Goal: Transaction & Acquisition: Purchase product/service

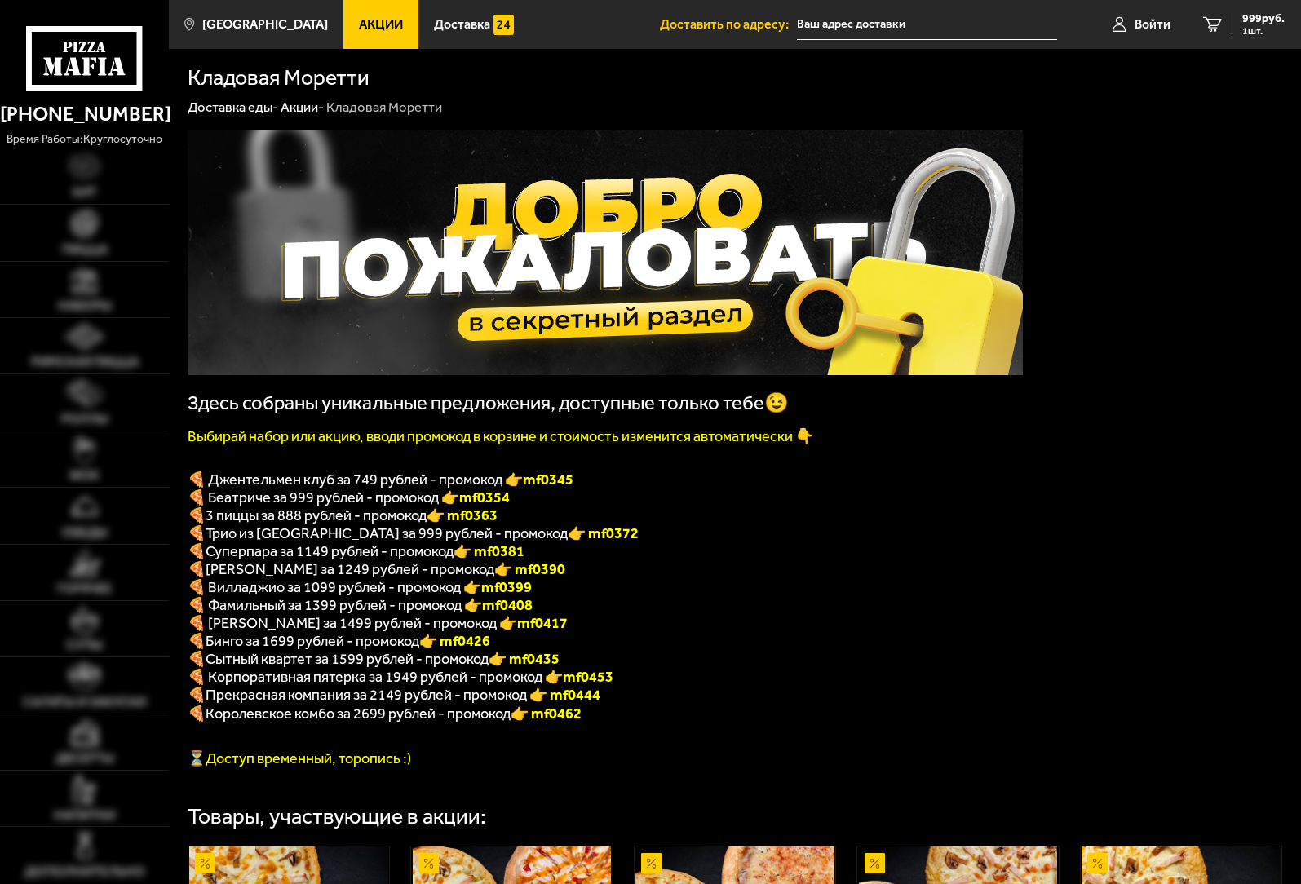
type input "[PERSON_NAME][STREET_ADDRESS]"
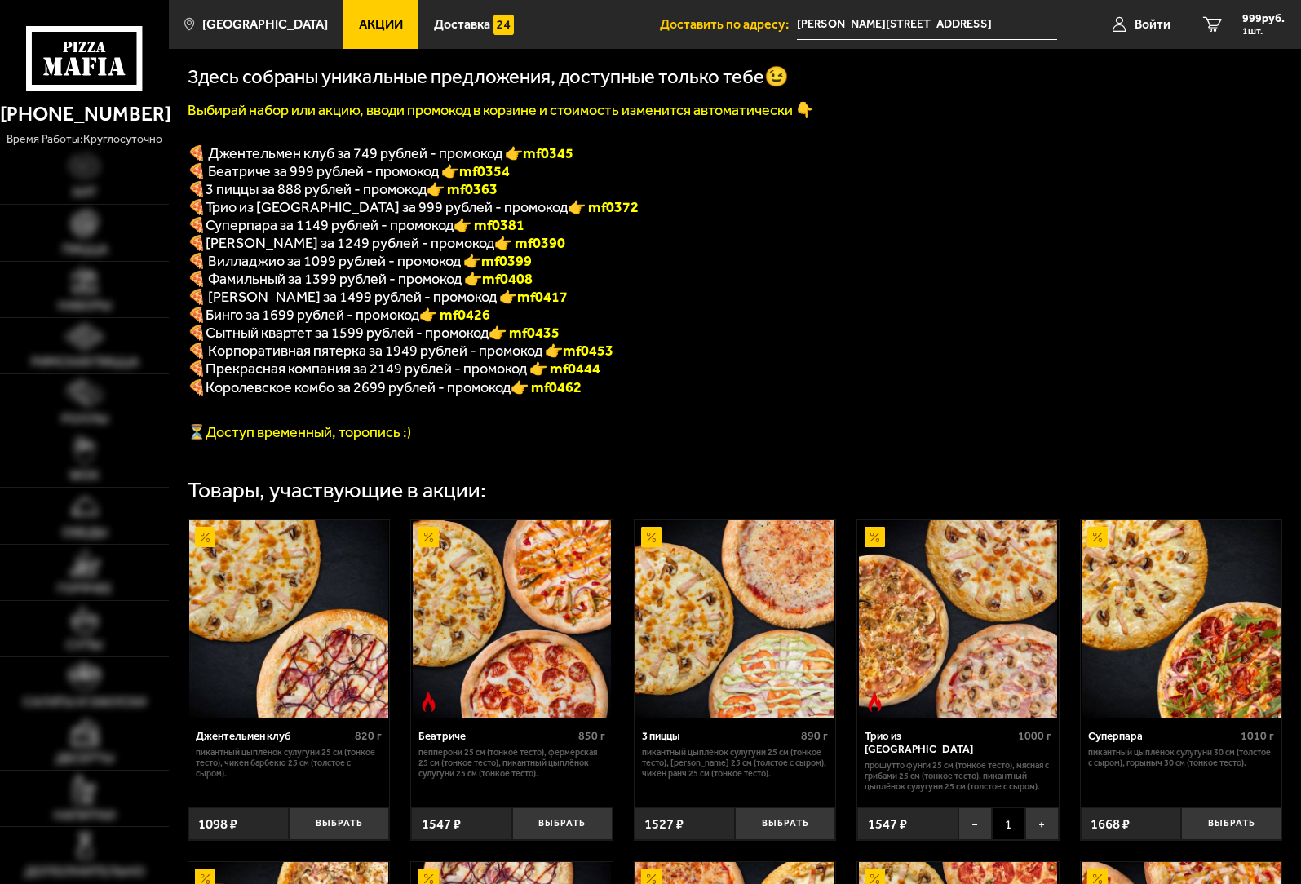
scroll to position [326, 0]
click at [1268, 15] on span "999 руб." at bounding box center [1263, 18] width 42 height 11
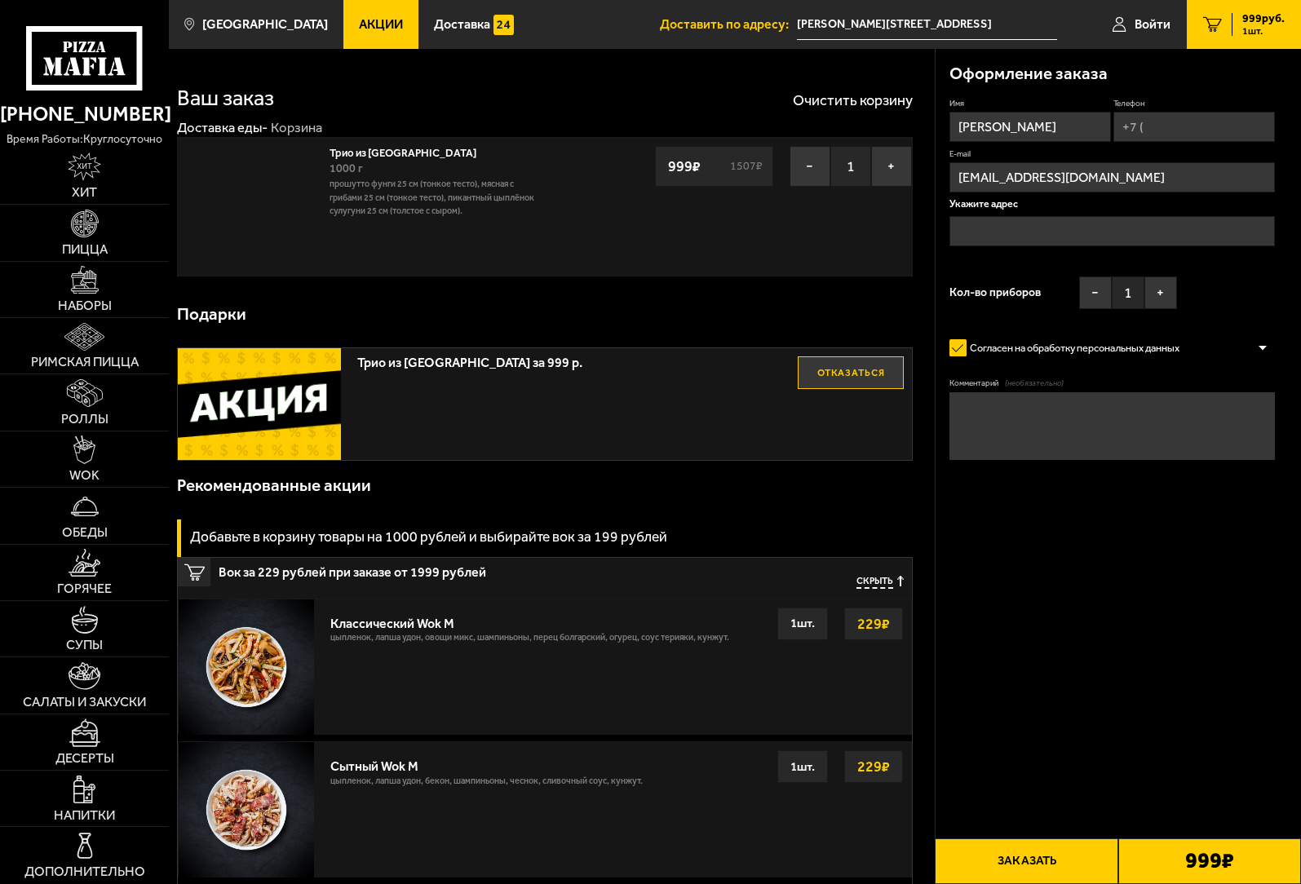
type input "[PERSON_NAME][STREET_ADDRESS]"
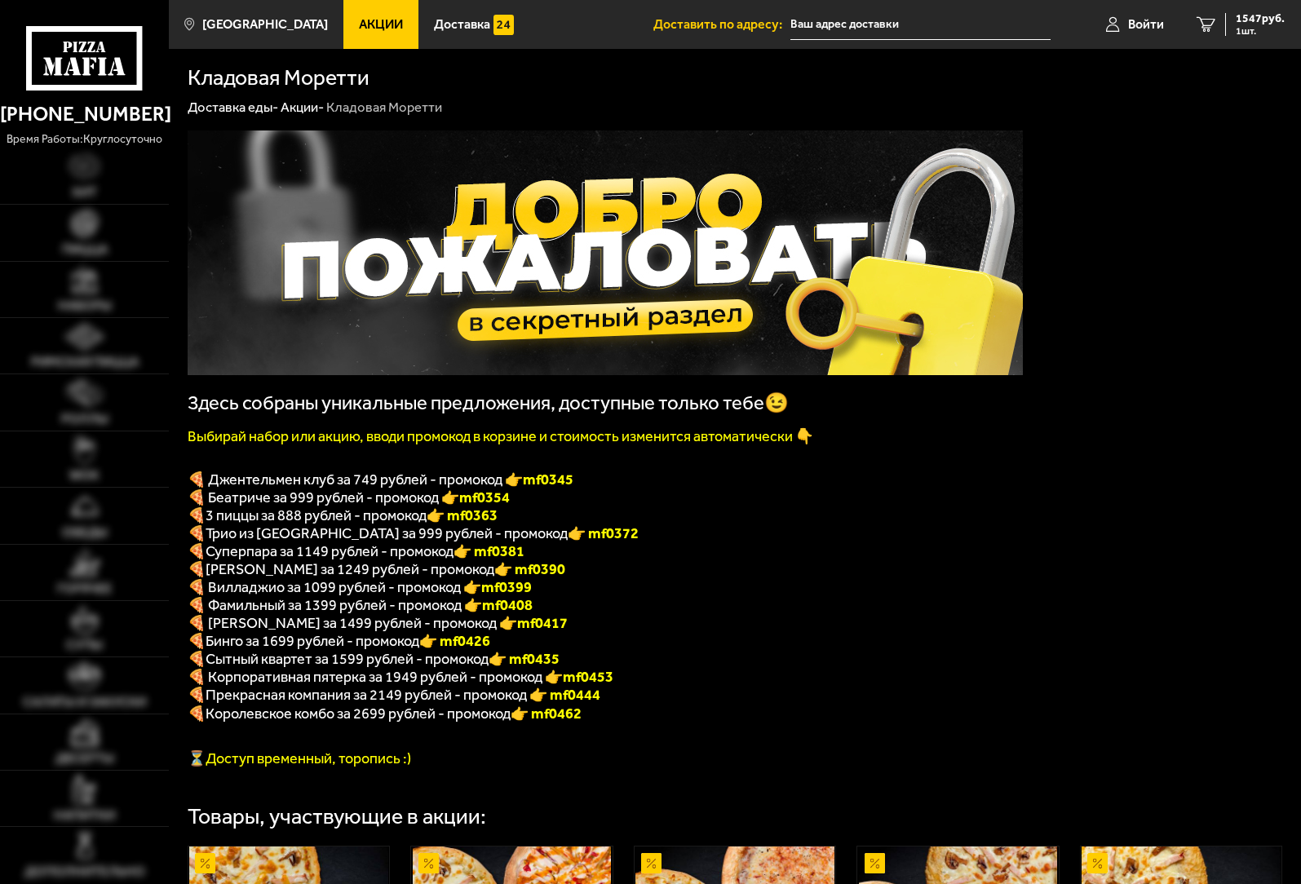
type input "[PERSON_NAME][STREET_ADDRESS]"
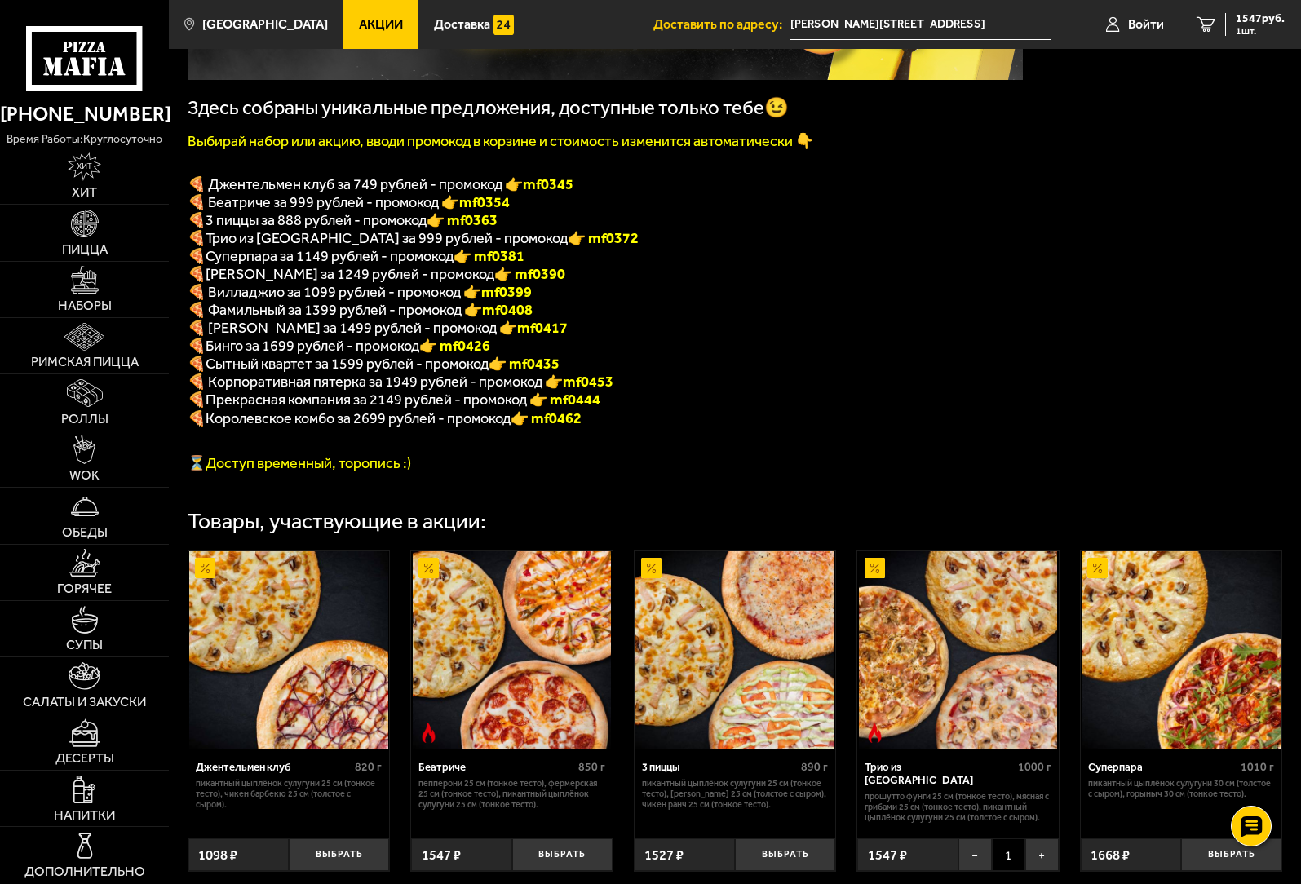
scroll to position [245, 0]
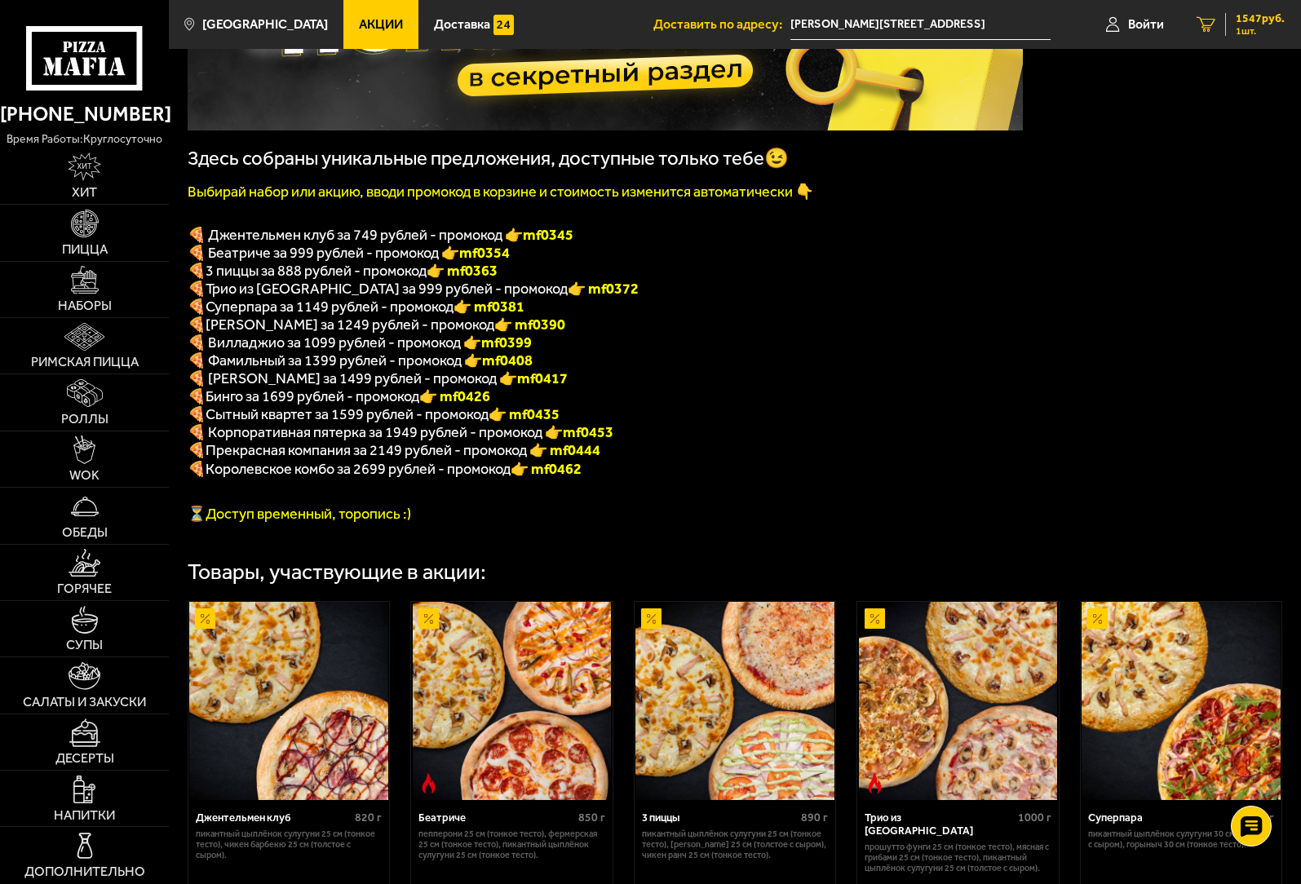
click at [1243, 27] on span "1 шт." at bounding box center [1260, 31] width 49 height 10
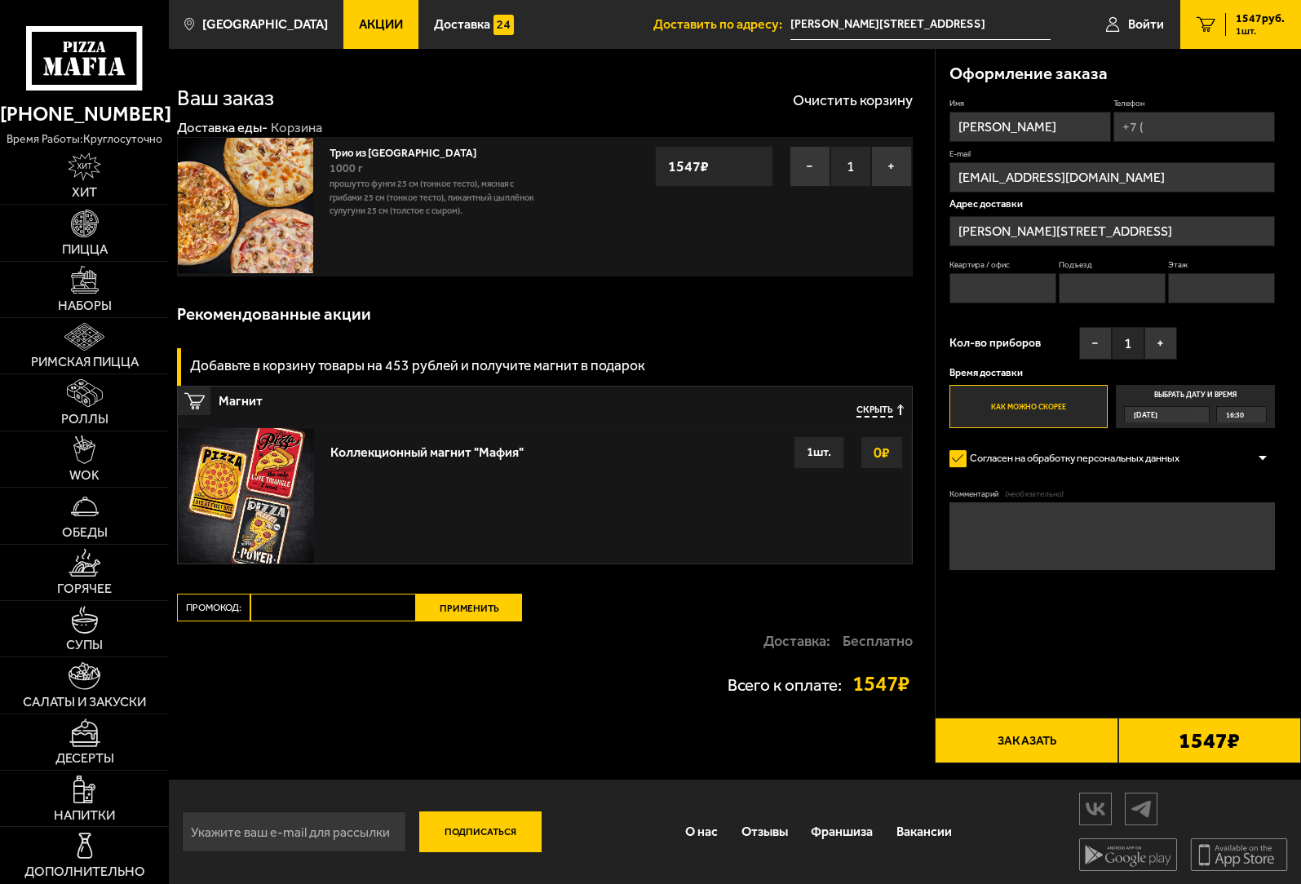
click at [279, 608] on input "Промокод:" at bounding box center [333, 608] width 166 height 28
type input "mf0372"
click at [451, 615] on button "Применить" at bounding box center [469, 608] width 106 height 28
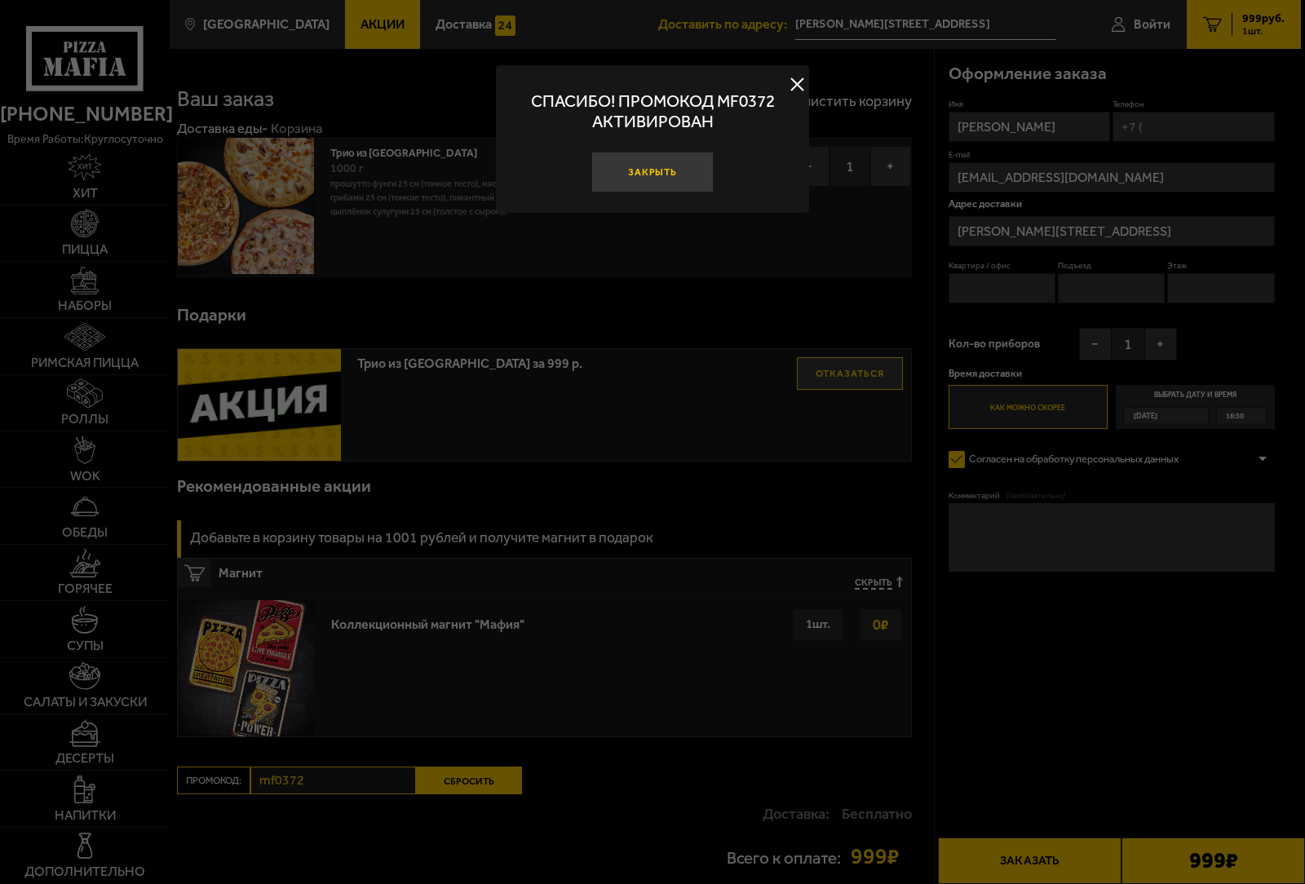
click at [666, 179] on button "Закрыть" at bounding box center [652, 172] width 122 height 41
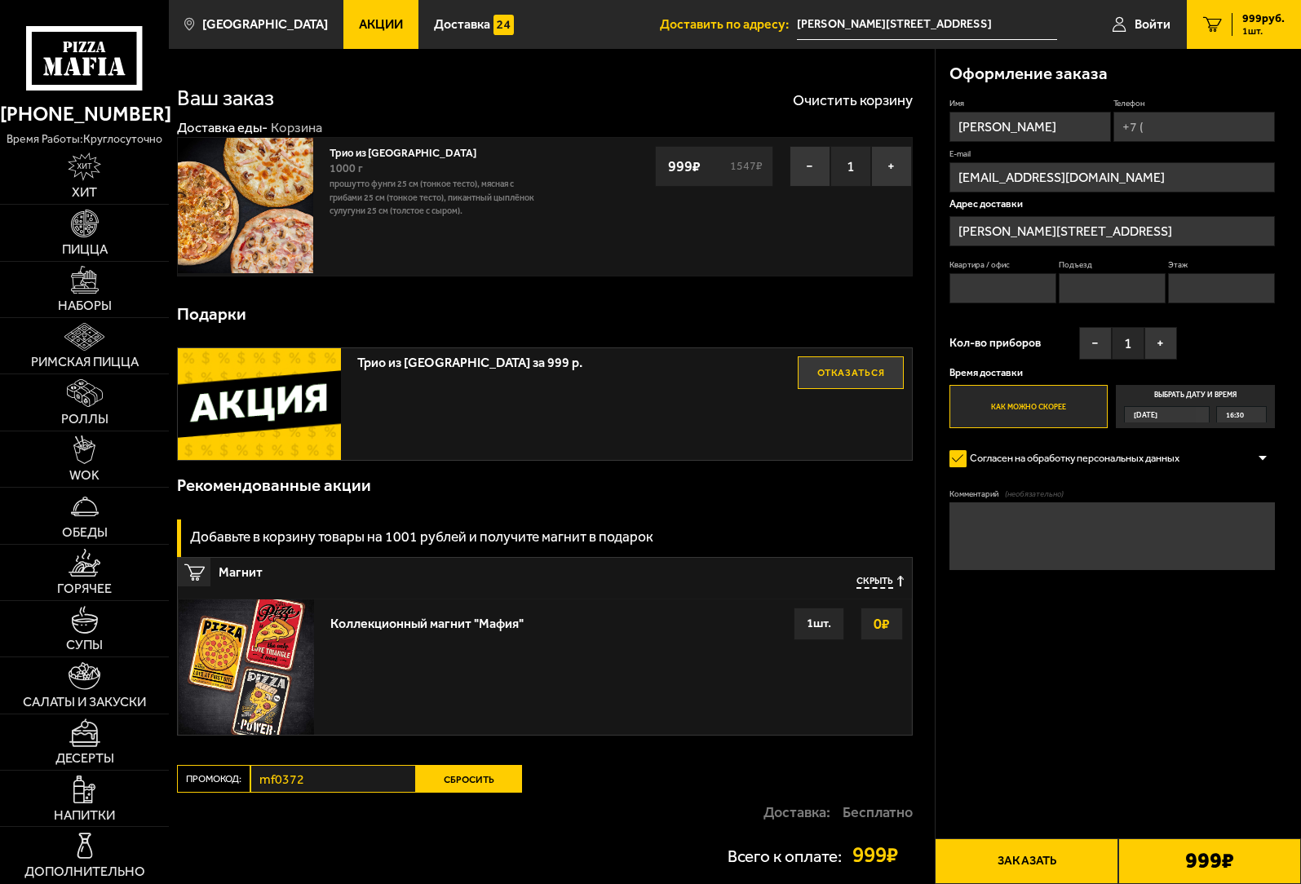
click at [1148, 129] on input "Телефон" at bounding box center [1193, 127] width 161 height 30
type input "+7 (911) 267-20-40"
type input "28"
type input "2"
type input "3"
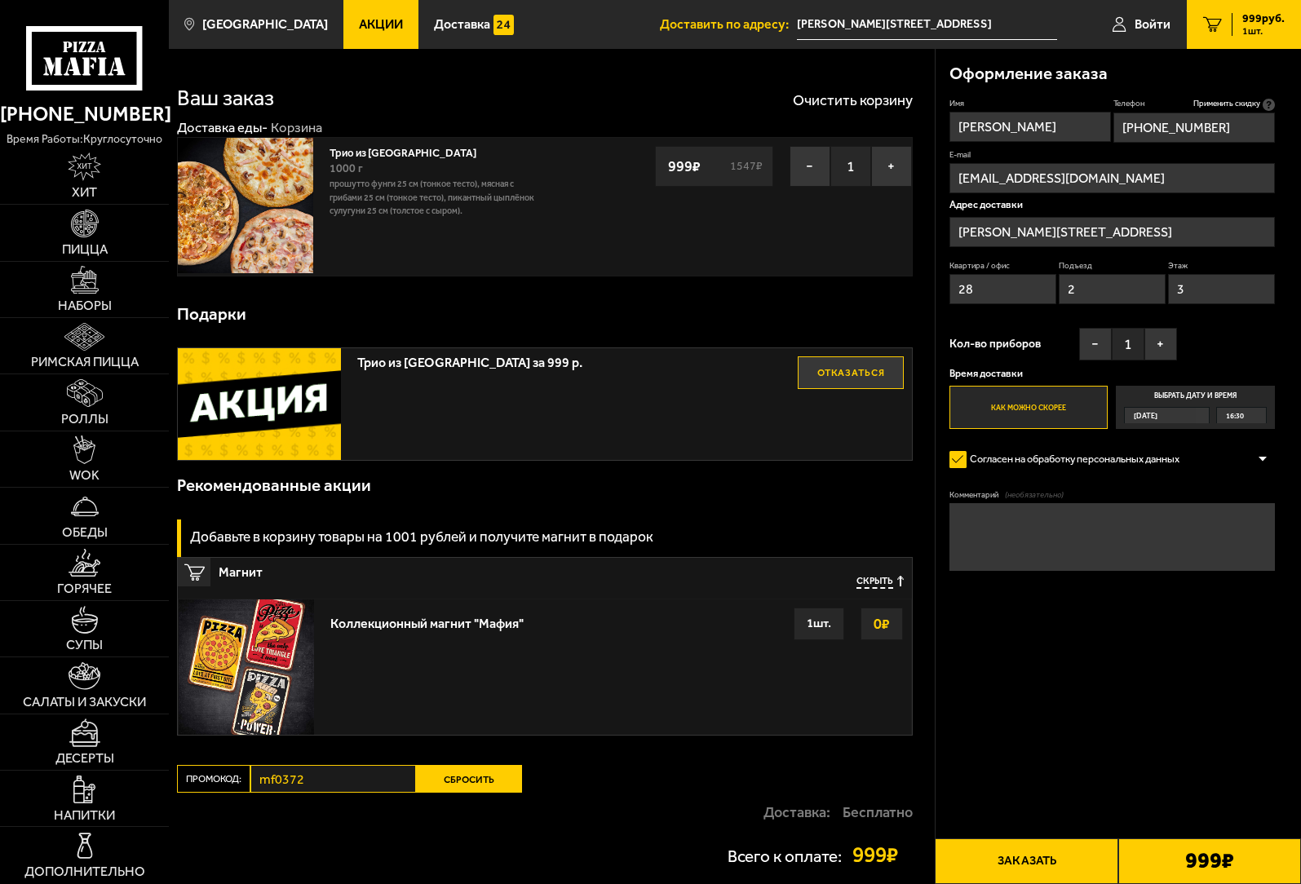
type input "+7 (911) 267-20-40"
click at [1024, 863] on button "Заказать" at bounding box center [1026, 861] width 183 height 46
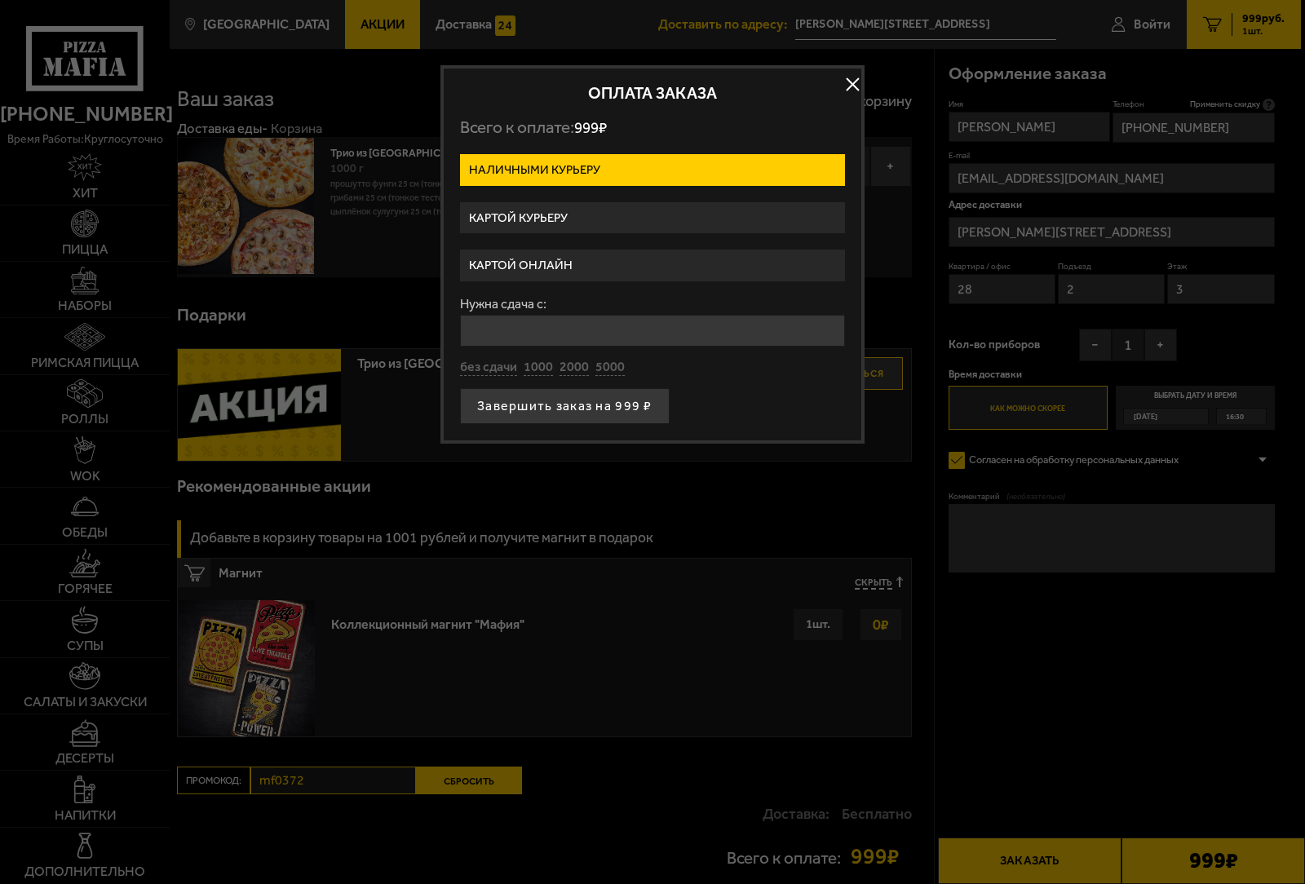
click at [608, 264] on label "Картой онлайн" at bounding box center [652, 266] width 385 height 32
click at [0, 0] on input "Картой онлайн" at bounding box center [0, 0] width 0 height 0
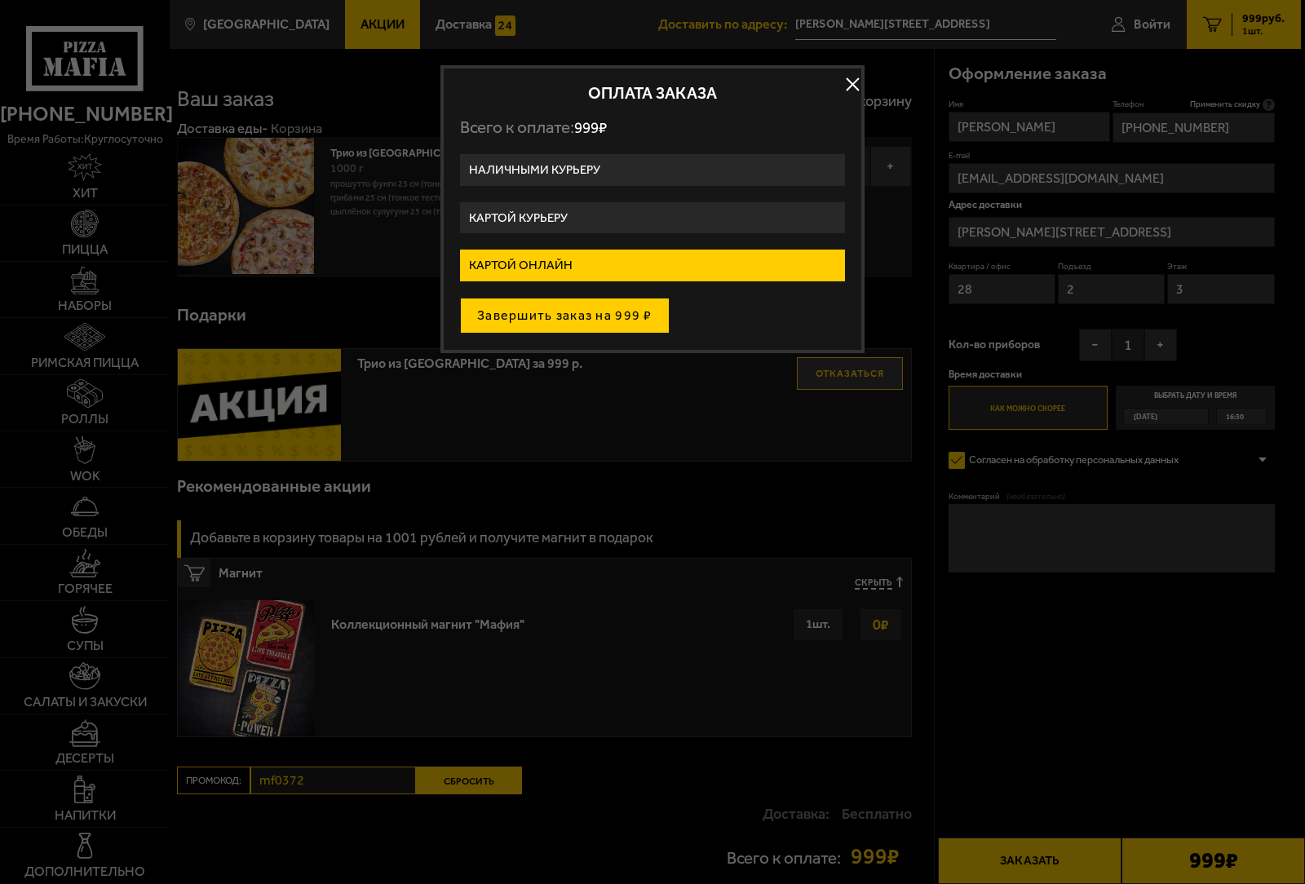
click at [607, 316] on button "Завершить заказ на 999 ₽" at bounding box center [565, 316] width 210 height 36
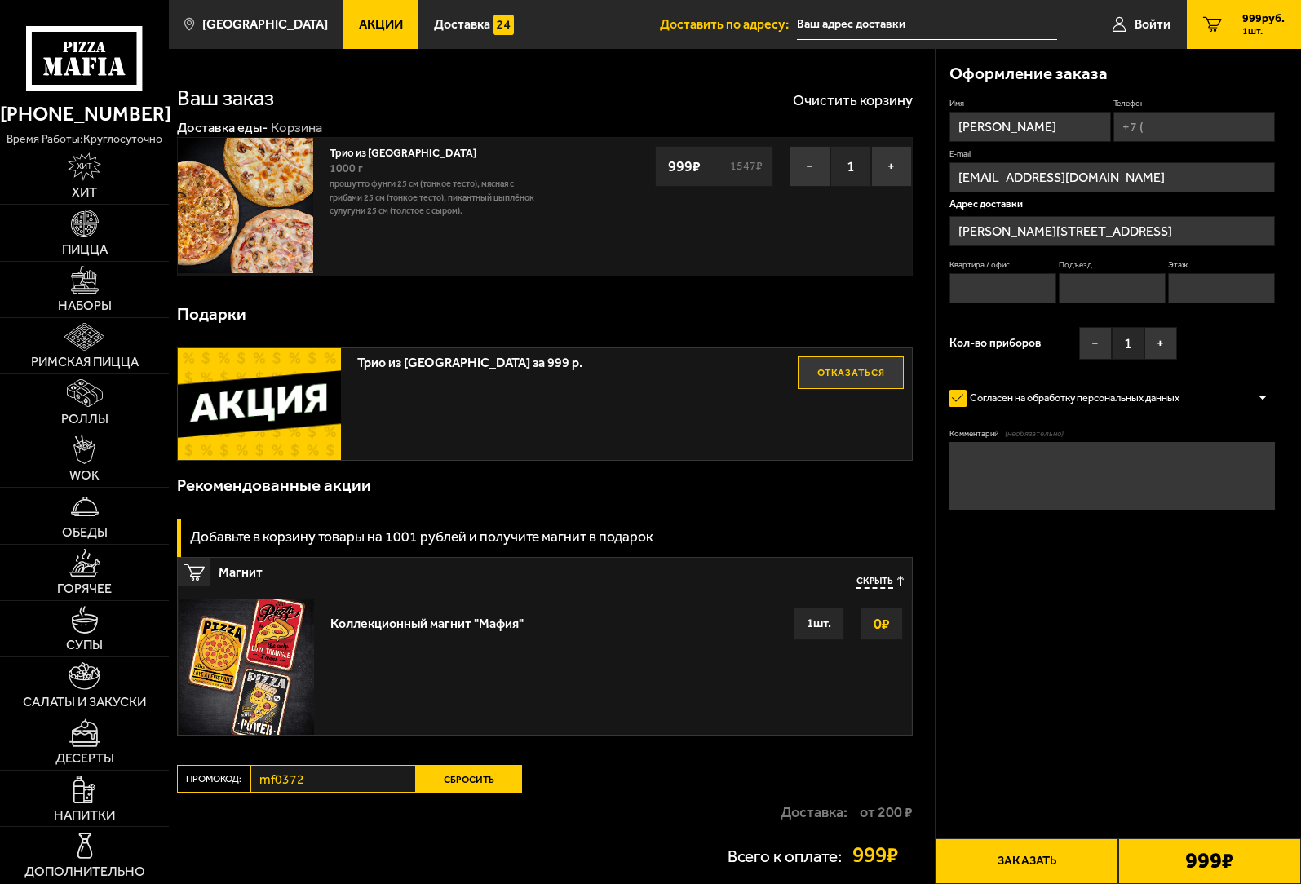
type input "[PERSON_NAME][STREET_ADDRESS]"
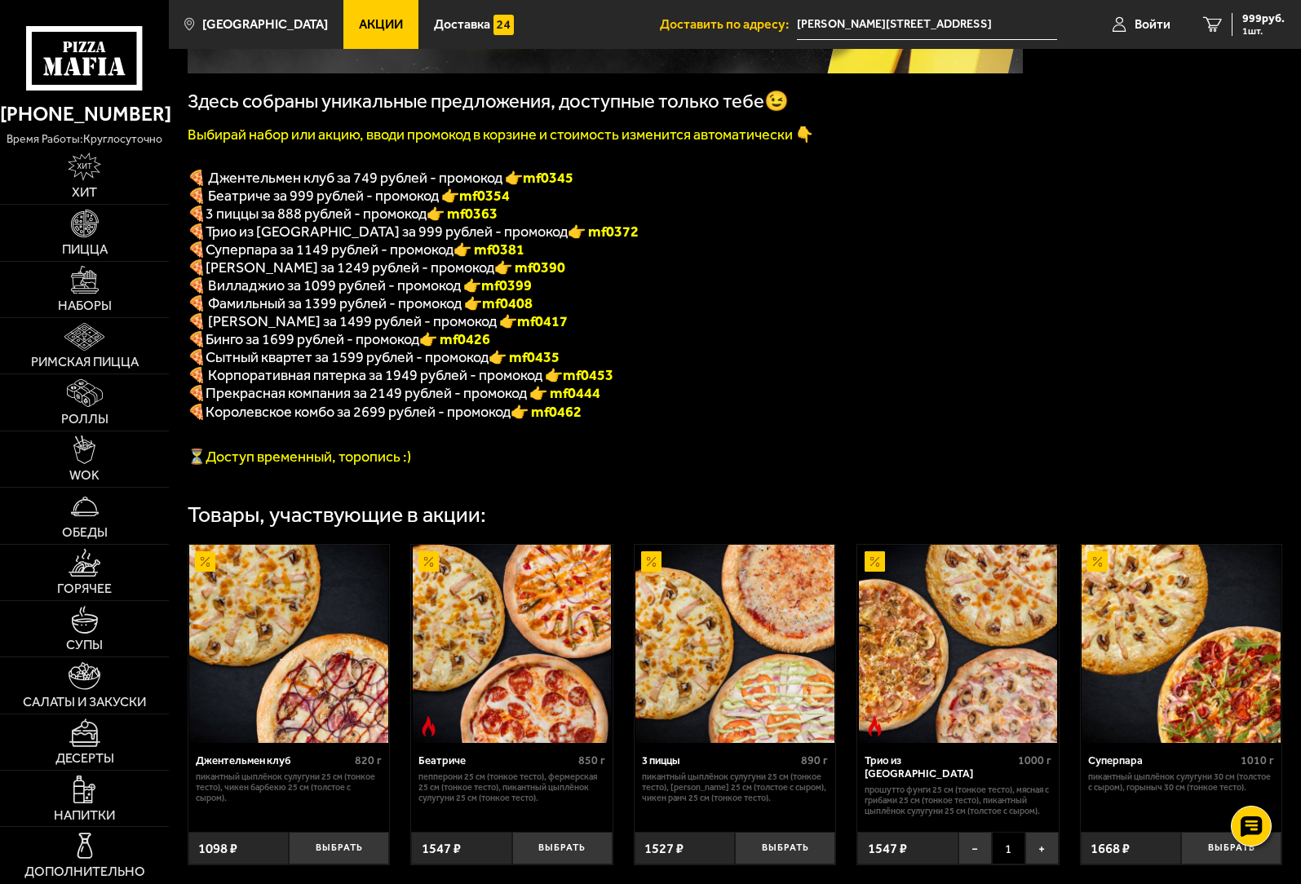
scroll to position [409, 0]
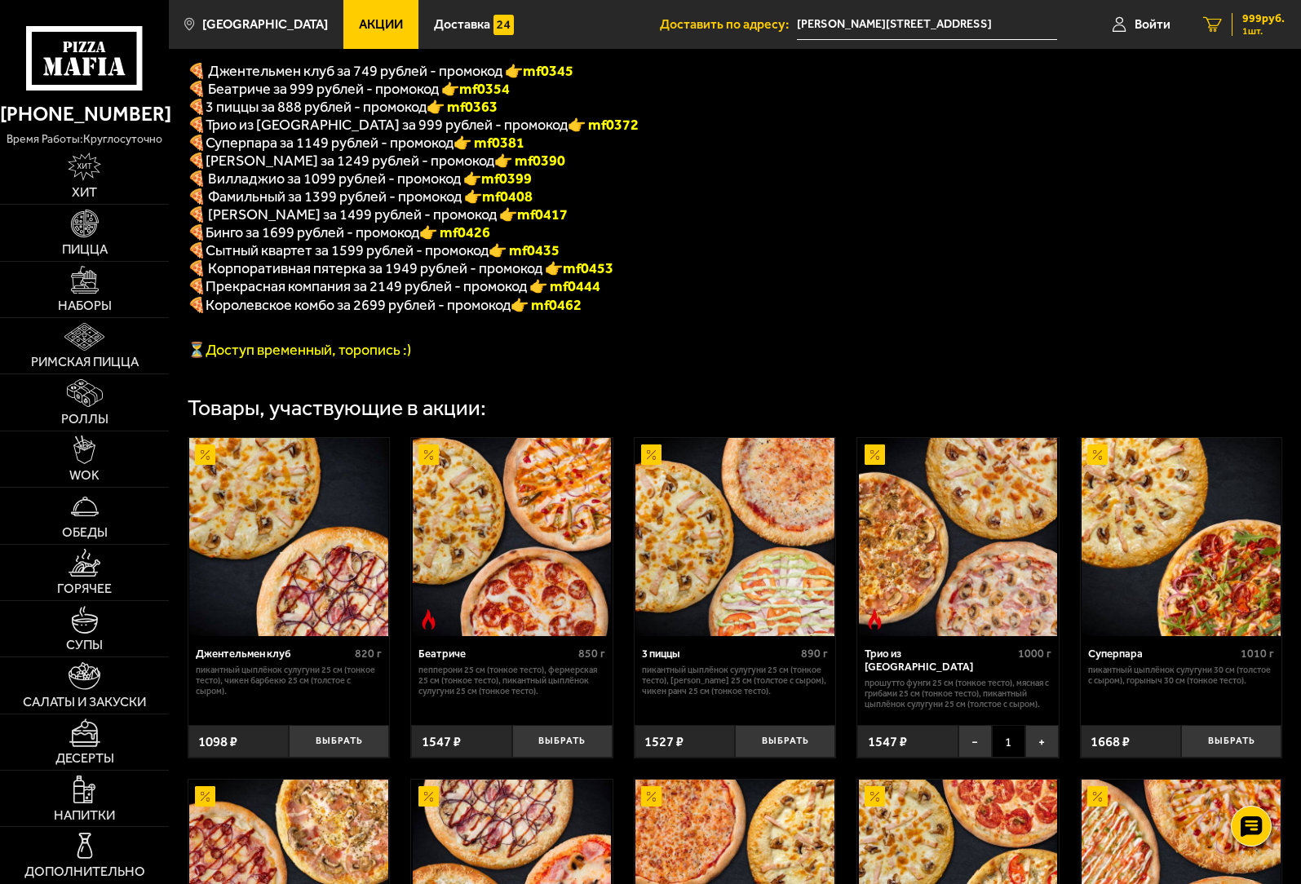
click at [1255, 15] on span "999 руб." at bounding box center [1263, 18] width 42 height 11
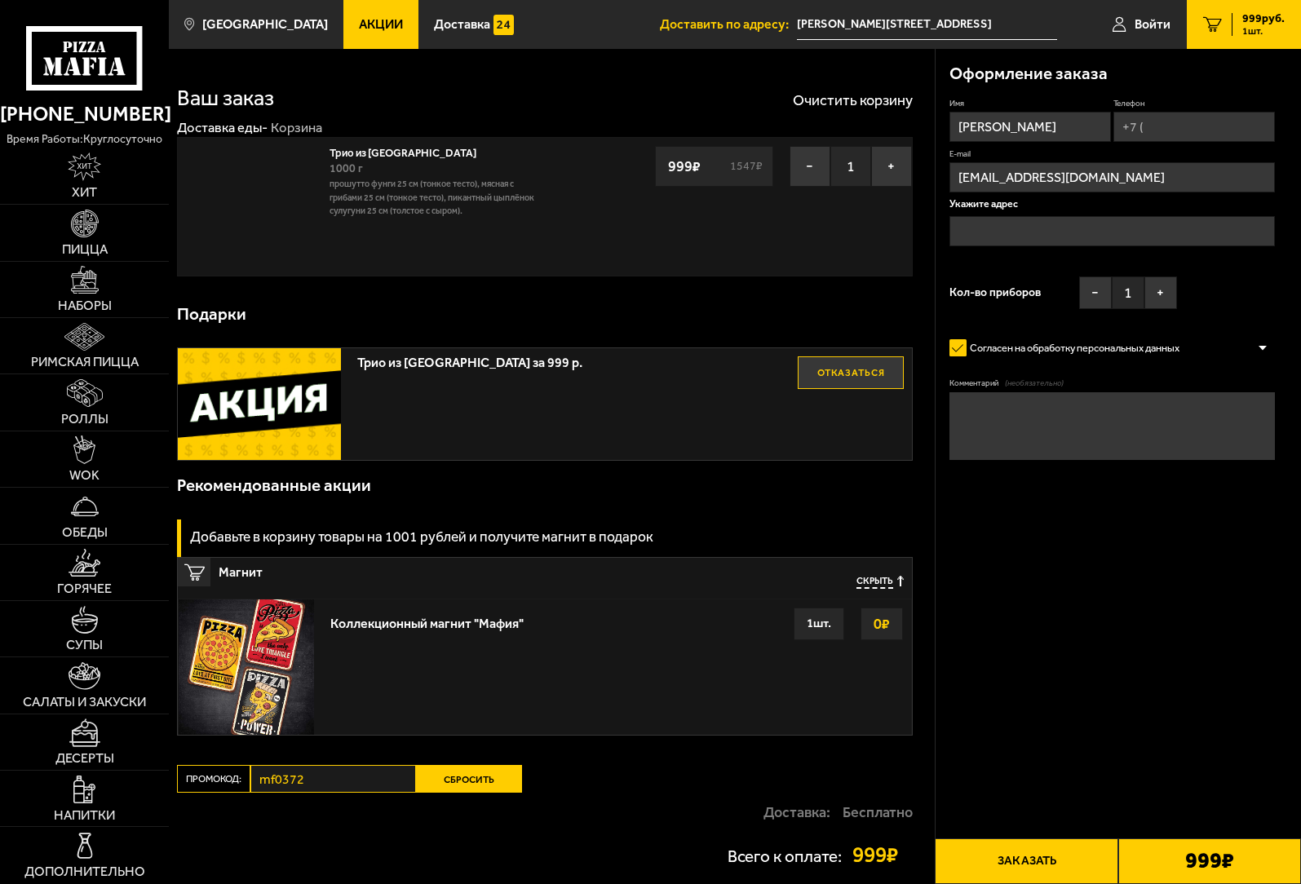
type input "[PERSON_NAME][STREET_ADDRESS]"
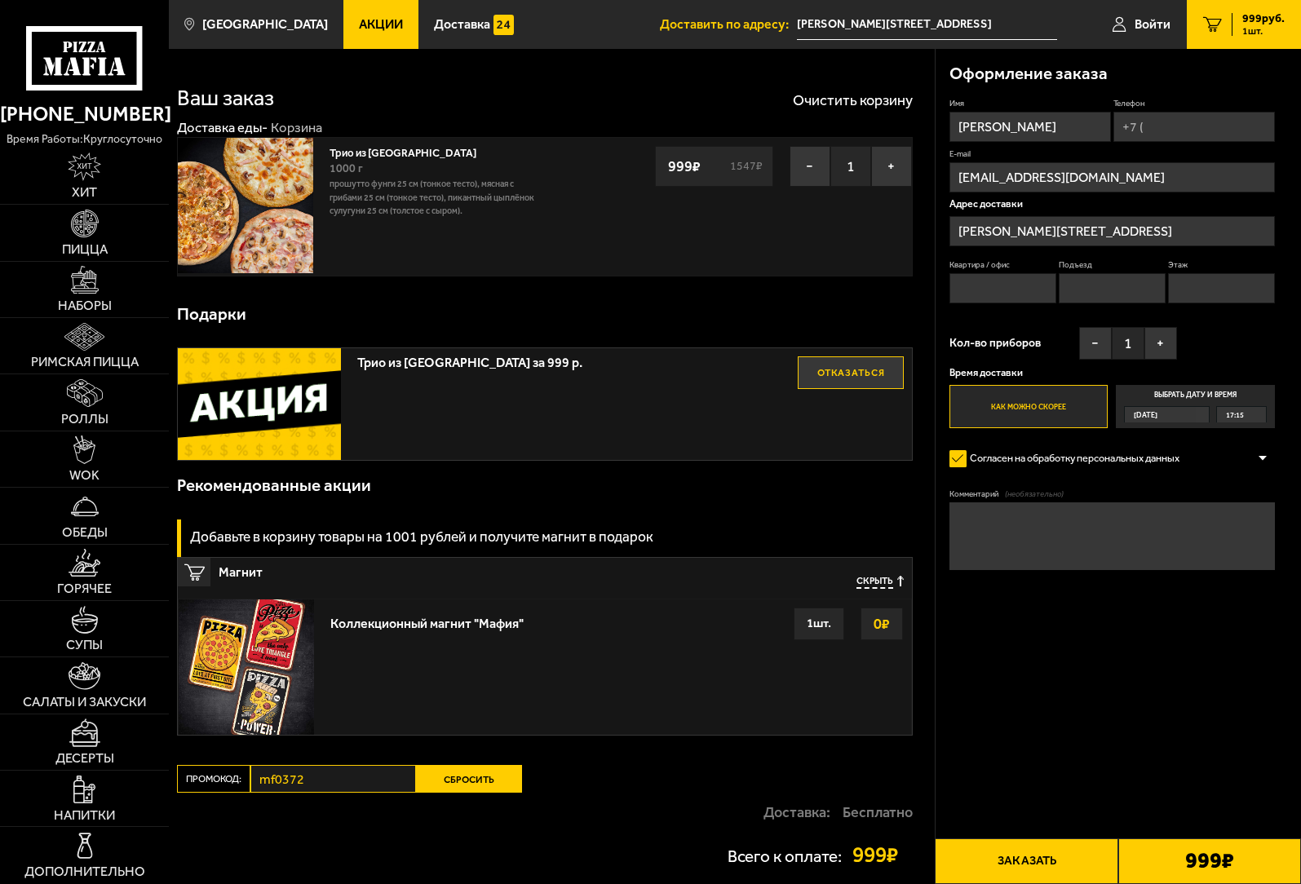
click at [1164, 129] on input "Телефон" at bounding box center [1193, 127] width 161 height 30
type input "+7 (911) 267-20-40"
type input "28"
type input "2"
type input "3"
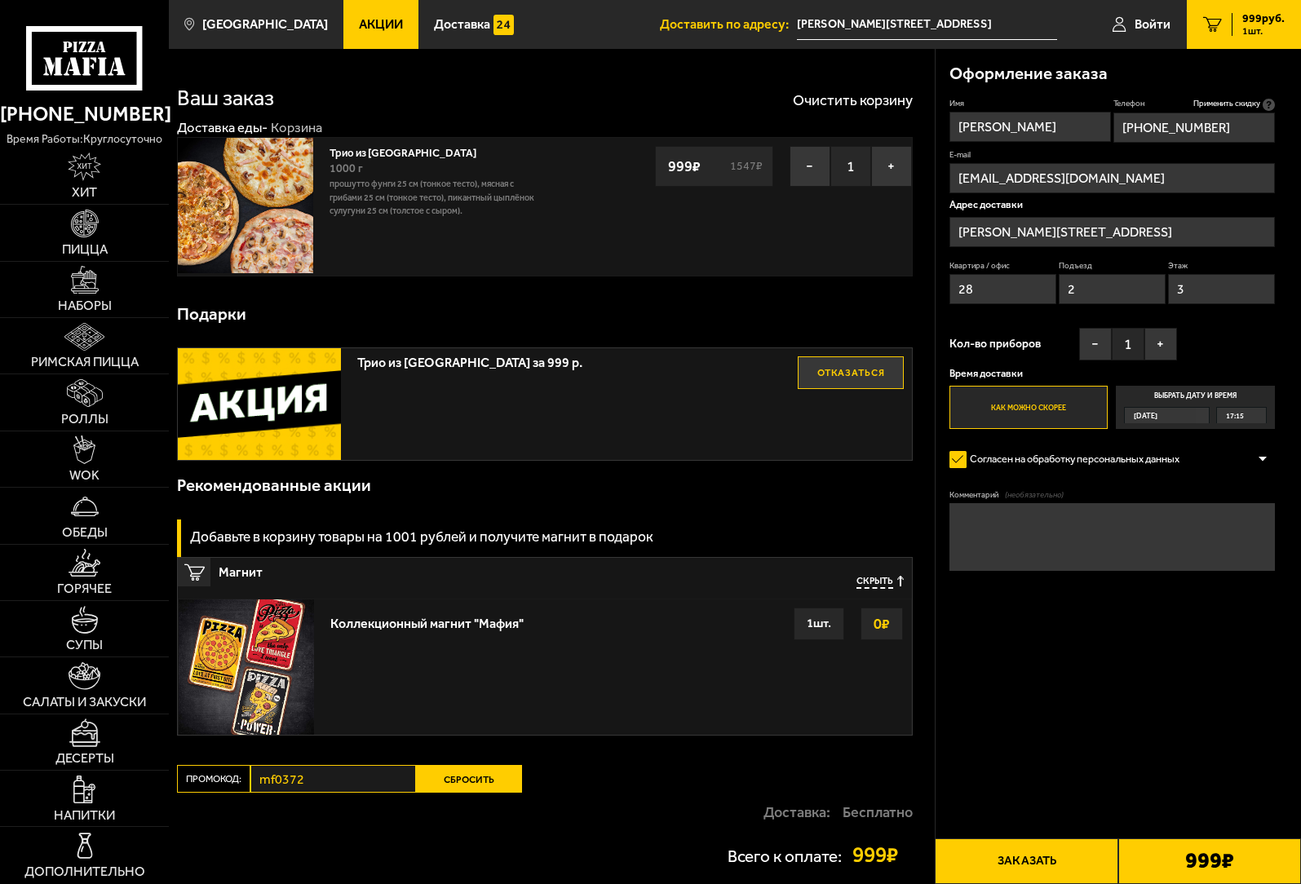
type input "+7 (911) 267-20-40"
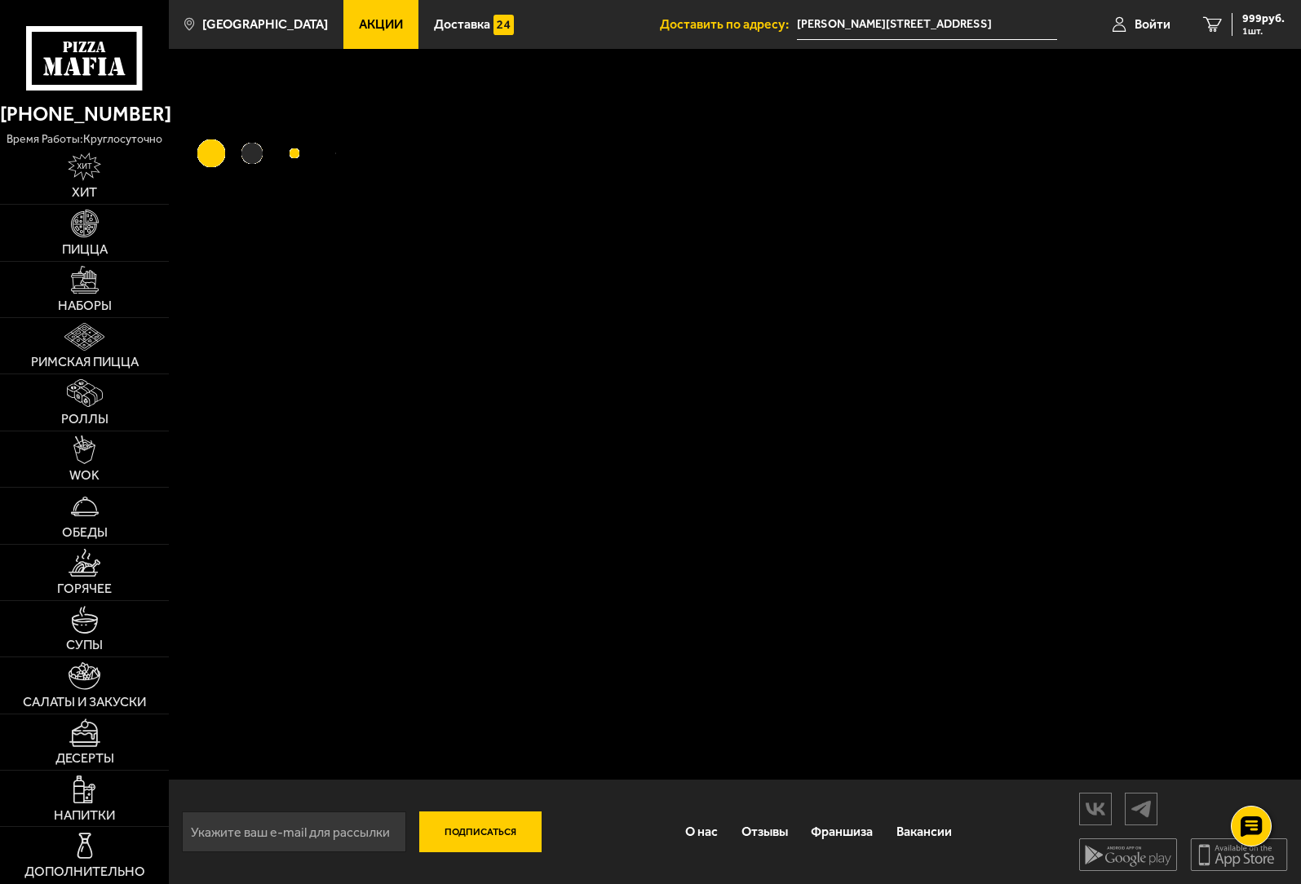
scroll to position [1, 0]
